Goal: Navigation & Orientation: Go to known website

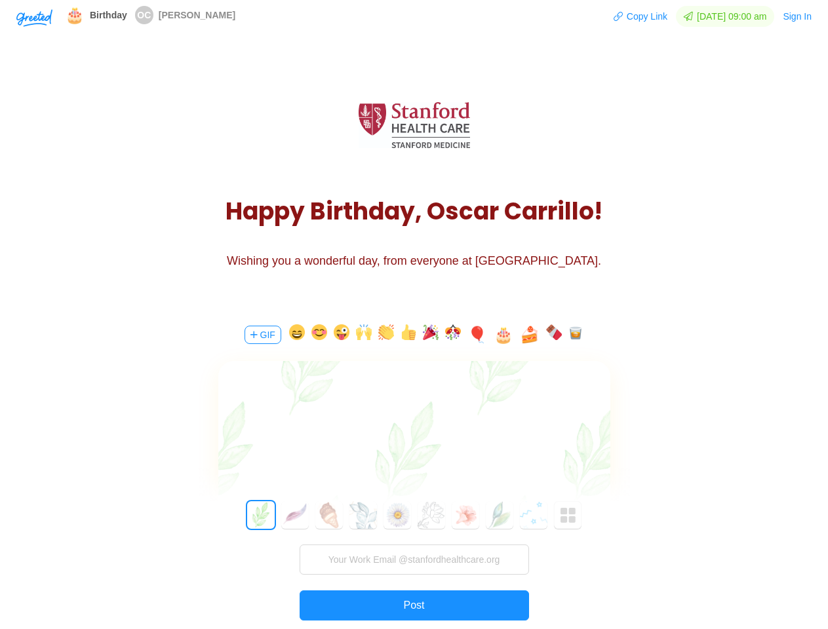
click at [414, 315] on div "GIF 🎈 🎂 🍰 0 1 2 3 4 5 6 7 8 9 10 11 12 13 14 15 16 17 18 19 20 21 22 23 24 25 2…" at bounding box center [414, 495] width 393 height 375
click at [34, 17] on img "button" at bounding box center [34, 18] width 36 height 18
click at [634, 16] on button "Copy Link" at bounding box center [640, 16] width 55 height 21
click at [798, 16] on button "Sign In" at bounding box center [797, 16] width 30 height 21
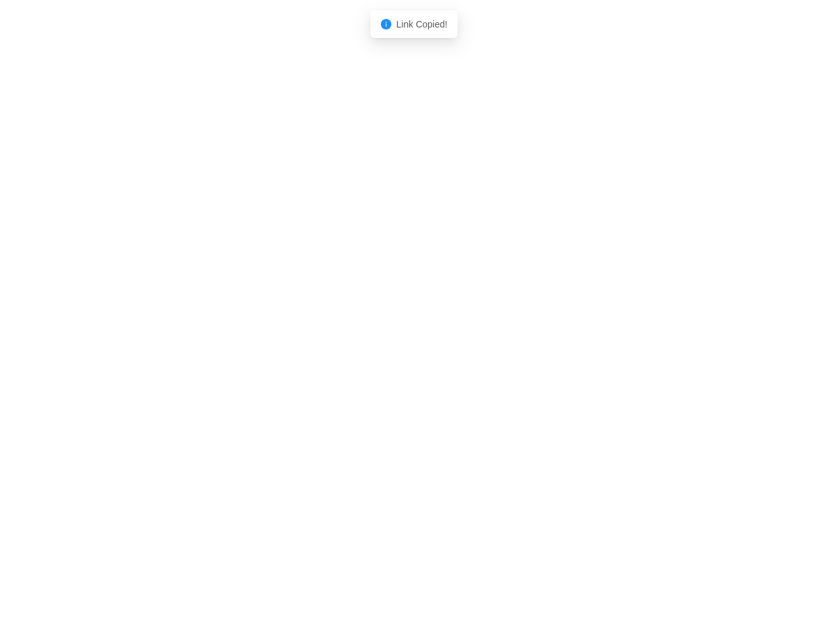
click at [262, 335] on body "Shadow: (click to exit) Link Copied!" at bounding box center [414, 314] width 828 height 629
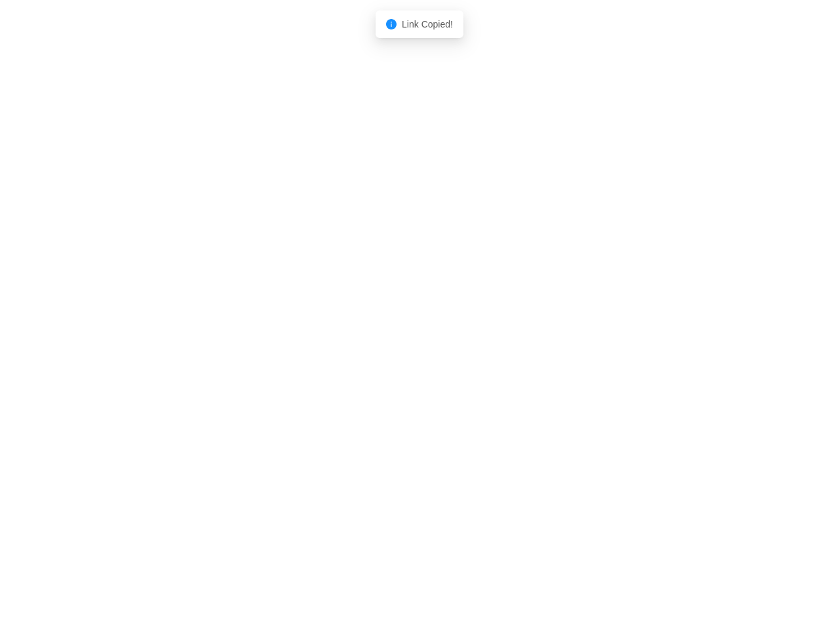
click at [294, 335] on body "Shadow: (click to exit) Link Copied!" at bounding box center [419, 314] width 839 height 629
click at [317, 335] on body "Shadow: (click to exit) Link Copied!" at bounding box center [419, 314] width 839 height 629
click at [339, 335] on body "Shadow: (click to exit) Link Copied!" at bounding box center [419, 314] width 839 height 629
click at [361, 335] on body "Shadow: (click to exit) Link Copied!" at bounding box center [419, 314] width 839 height 629
click at [384, 335] on body "Shadow: (click to exit) Link Copied!" at bounding box center [419, 314] width 839 height 629
